Goal: Navigation & Orientation: Go to known website

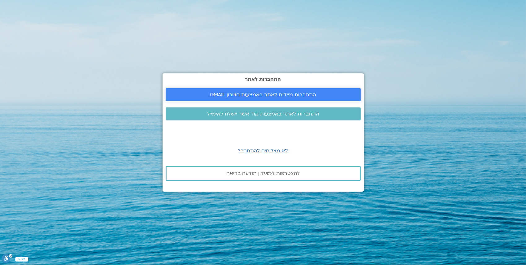
click at [261, 99] on link "התחברות מיידית לאתר באמצעות חשבון GMAIL" at bounding box center [263, 94] width 195 height 13
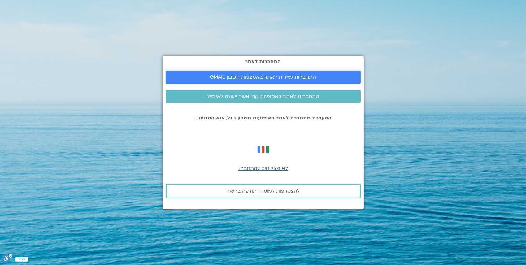
click at [279, 79] on span "התחברות מיידית לאתר באמצעות חשבון GMAIL" at bounding box center [263, 77] width 106 height 6
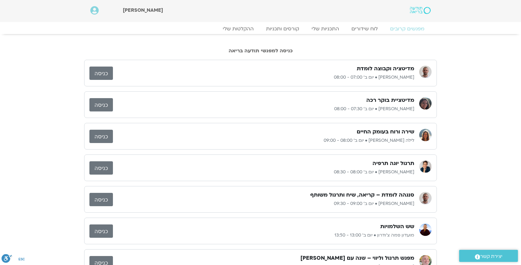
click at [101, 76] on link "כניסה" at bounding box center [101, 73] width 24 height 13
